Goal: Task Accomplishment & Management: Use online tool/utility

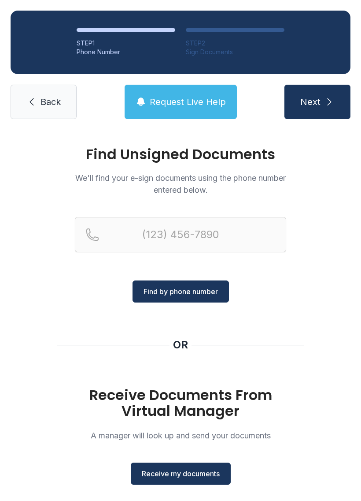
click at [190, 478] on span "Receive my documents" at bounding box center [181, 473] width 78 height 11
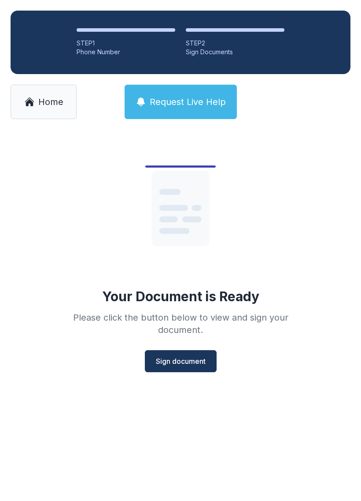
click at [184, 357] on span "Sign document" at bounding box center [181, 361] width 50 height 11
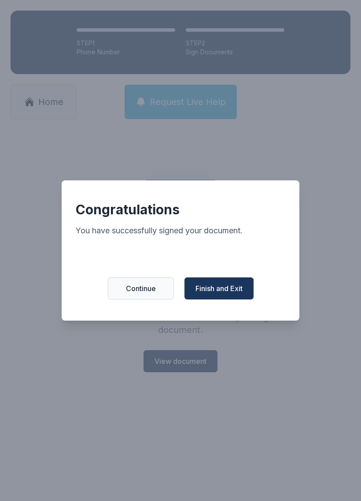
click at [225, 294] on span "Finish and Exit" at bounding box center [219, 288] width 47 height 11
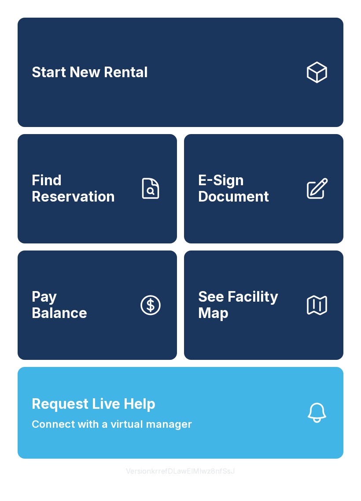
click at [279, 205] on span "E-Sign Document" at bounding box center [248, 188] width 100 height 32
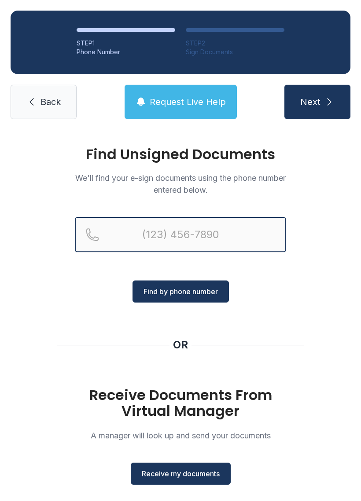
click at [138, 240] on input "Reservation phone number" at bounding box center [181, 234] width 212 height 35
type input "[PHONE_NUMBER]"
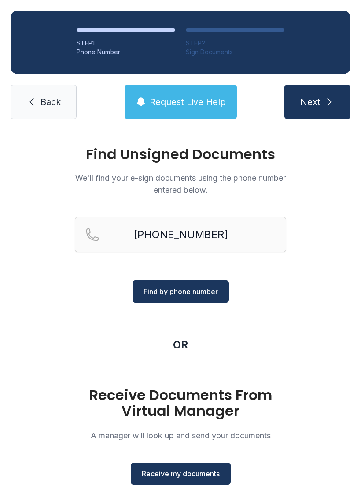
click at [322, 103] on button "Next" at bounding box center [318, 102] width 66 height 34
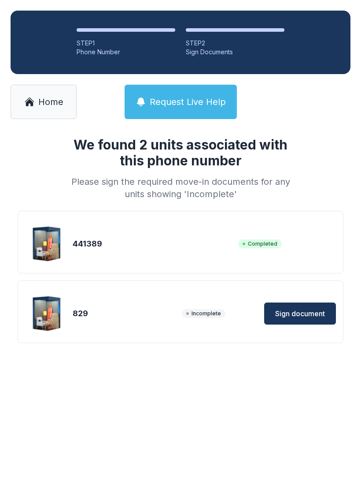
click at [306, 314] on span "Sign document" at bounding box center [300, 313] width 50 height 11
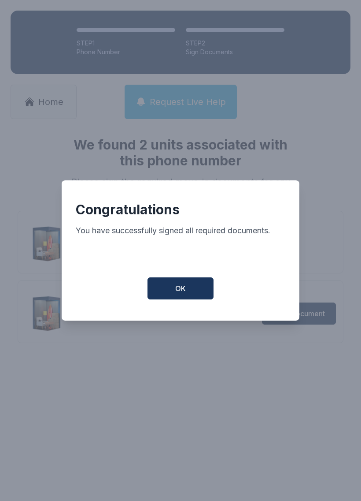
click at [188, 292] on button "OK" at bounding box center [181, 288] width 66 height 22
